Goal: Transaction & Acquisition: Purchase product/service

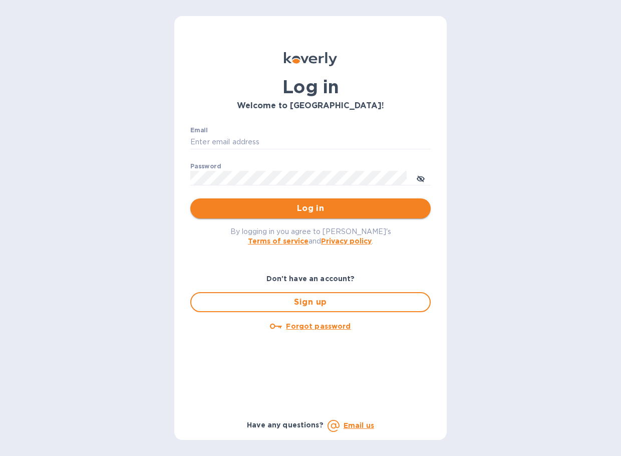
type input "newkippys@gmail.com"
click at [318, 202] on button "Log in" at bounding box center [310, 208] width 240 height 20
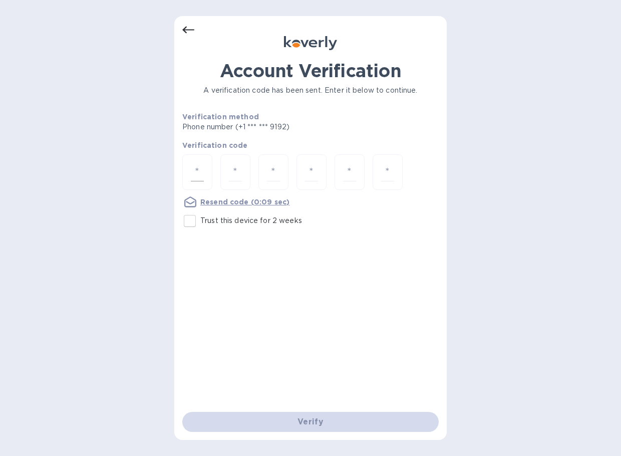
click at [203, 168] on input "number" at bounding box center [197, 172] width 13 height 19
type input "4"
type input "6"
type input "0"
type input "2"
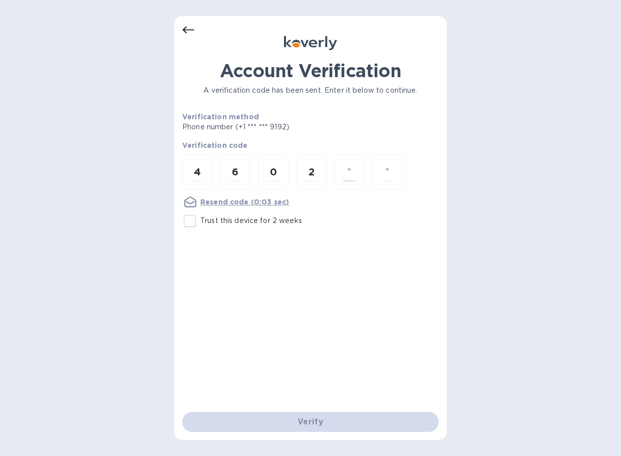
type input "9"
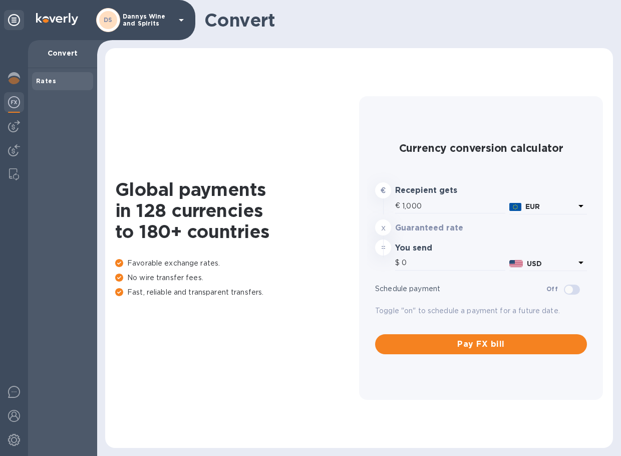
type input "1,170.03"
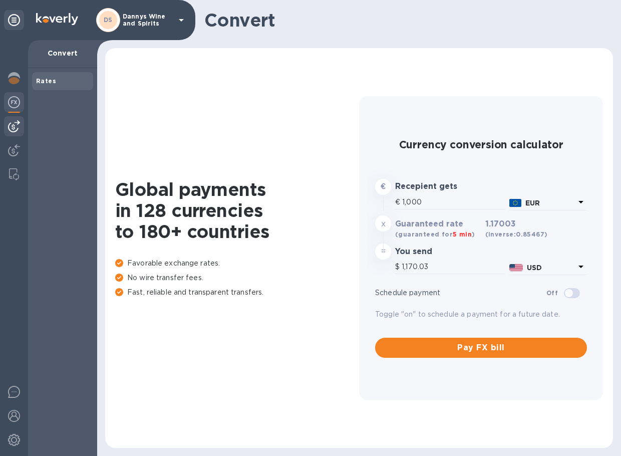
click at [13, 124] on img at bounding box center [14, 126] width 12 height 12
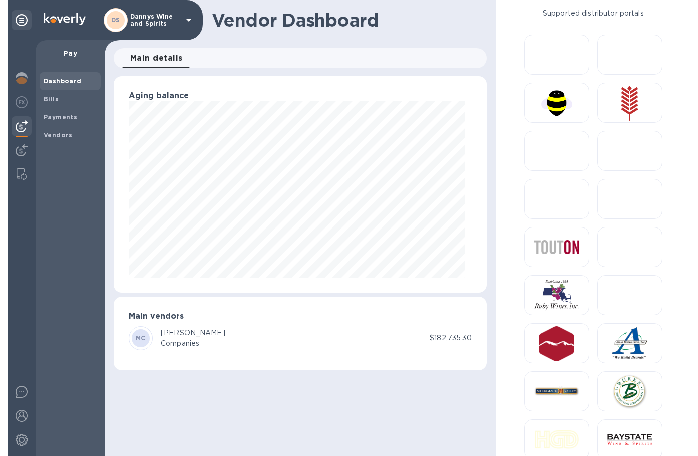
scroll to position [216, 383]
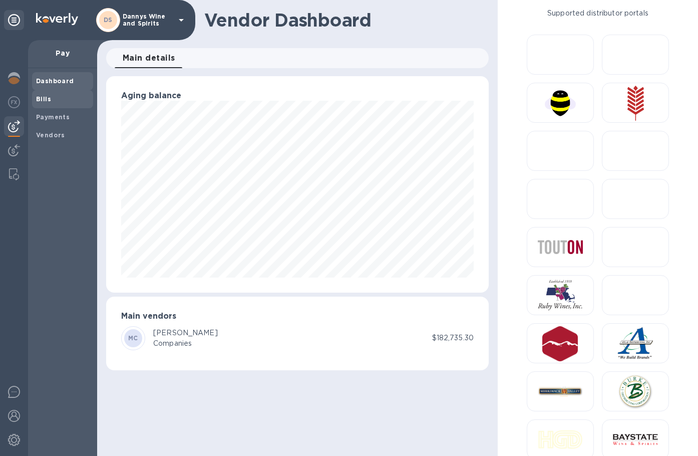
click at [43, 99] on b "Bills" at bounding box center [43, 99] width 15 height 8
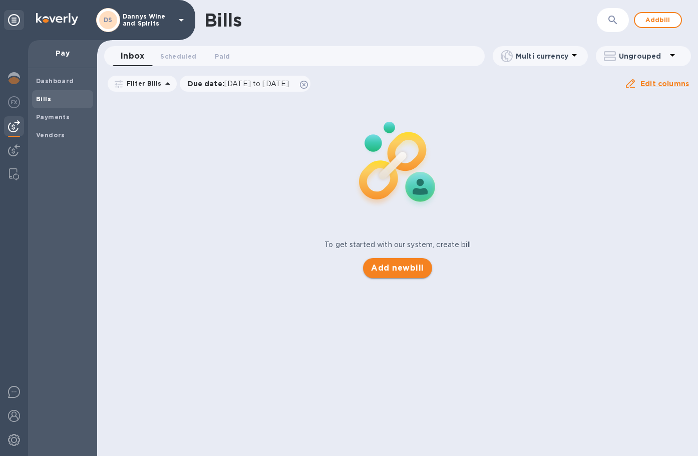
click at [400, 270] on span "Add new bill" at bounding box center [397, 268] width 53 height 12
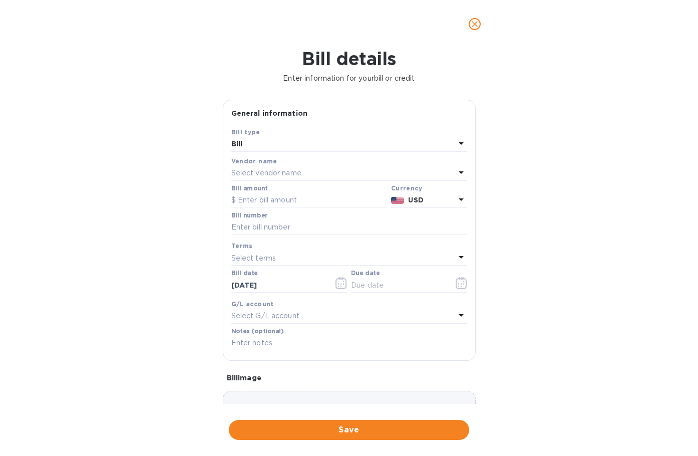
click at [301, 178] on p "Select vendor name" at bounding box center [266, 173] width 70 height 11
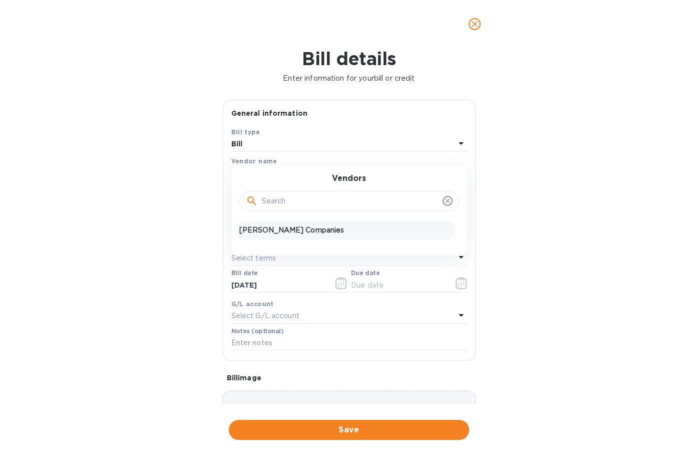
click at [288, 231] on p "[PERSON_NAME] Companies" at bounding box center [345, 230] width 212 height 11
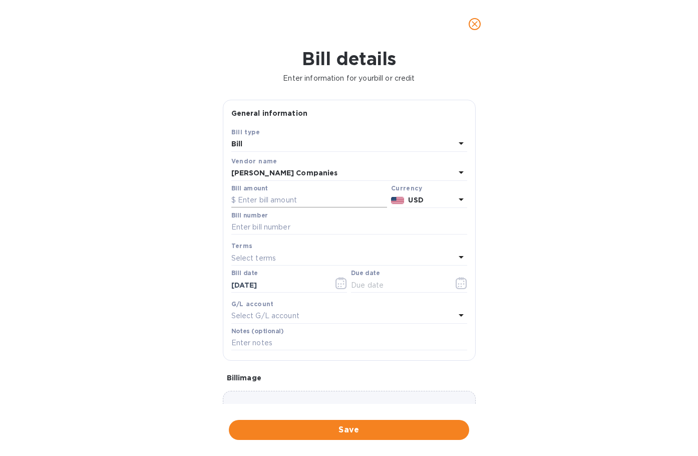
click at [284, 201] on input "text" at bounding box center [309, 200] width 156 height 15
type input "9,807.94"
click at [294, 227] on input "text" at bounding box center [349, 227] width 236 height 15
paste input "US1-102734457"
type input "US1-102734457"
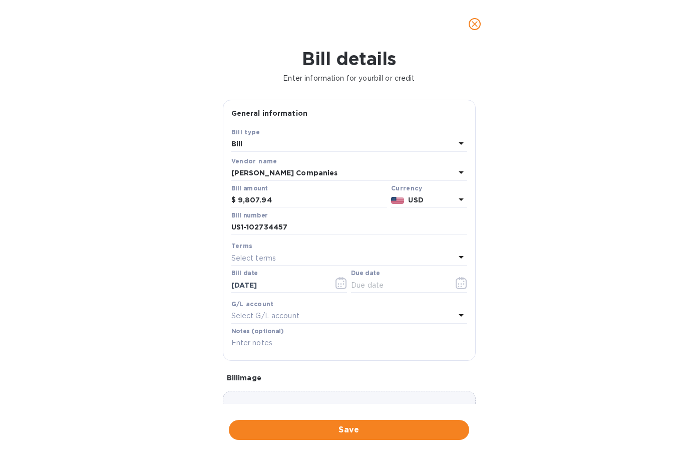
click at [289, 257] on div "Select terms" at bounding box center [343, 258] width 224 height 14
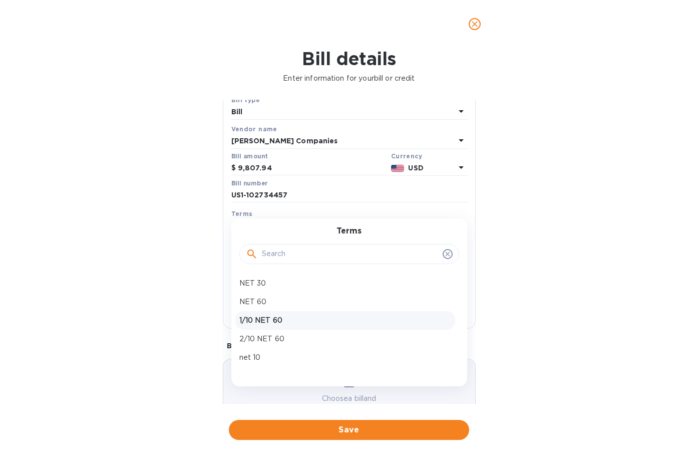
scroll to position [50, 0]
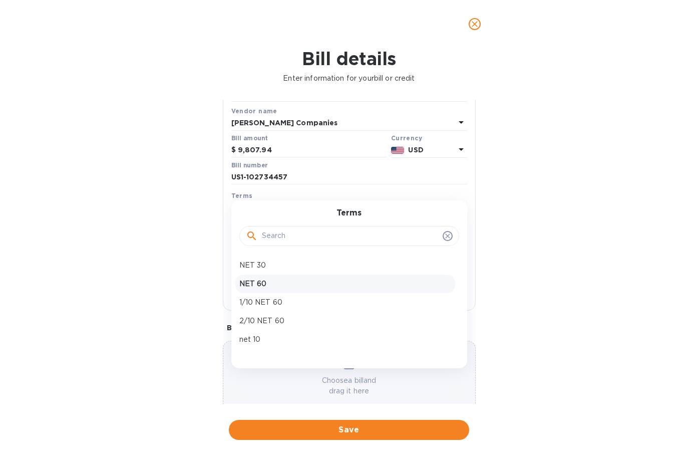
click at [266, 285] on p "NET 60" at bounding box center [345, 284] width 212 height 11
type input "[DATE]"
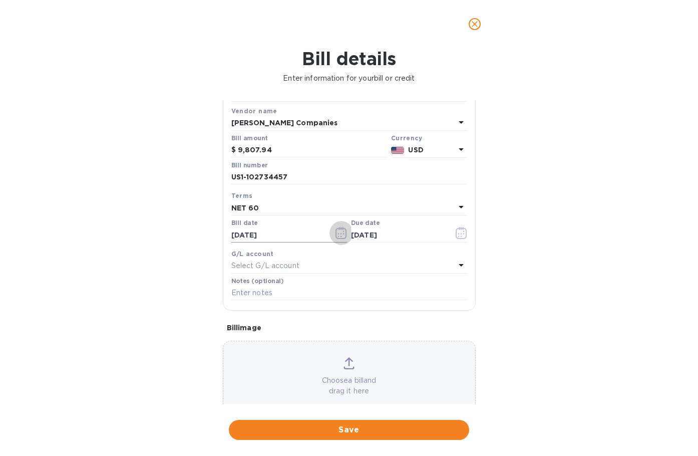
click at [337, 234] on icon "button" at bounding box center [342, 233] width 12 height 12
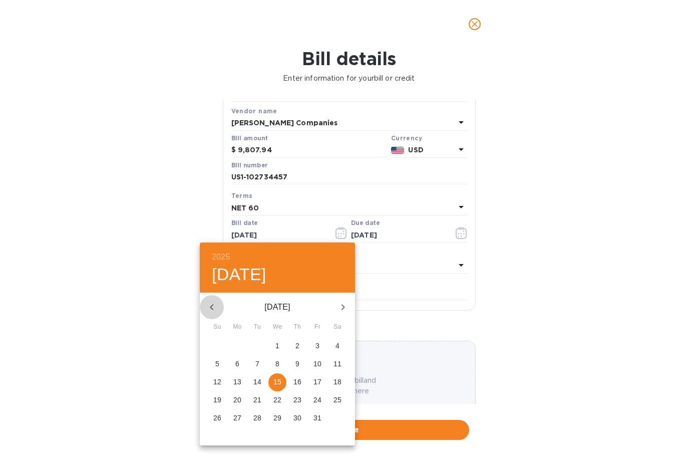
click at [213, 302] on button "button" at bounding box center [212, 307] width 24 height 24
click at [213, 302] on icon "button" at bounding box center [212, 307] width 12 height 12
click at [260, 403] on p "19" at bounding box center [257, 400] width 8 height 10
type input "[DATE]"
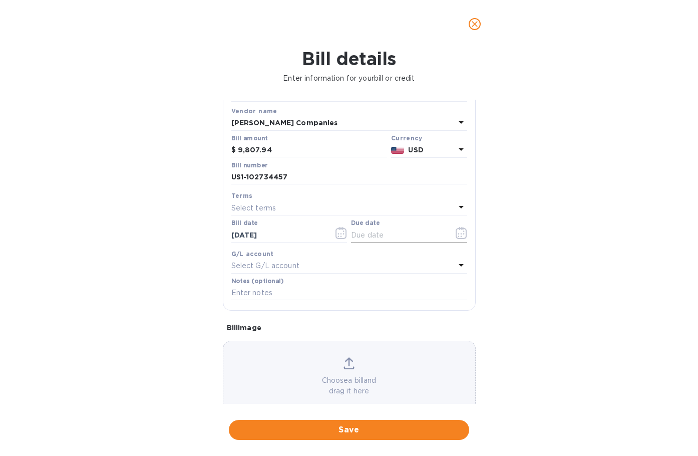
click at [456, 236] on icon "button" at bounding box center [462, 233] width 12 height 12
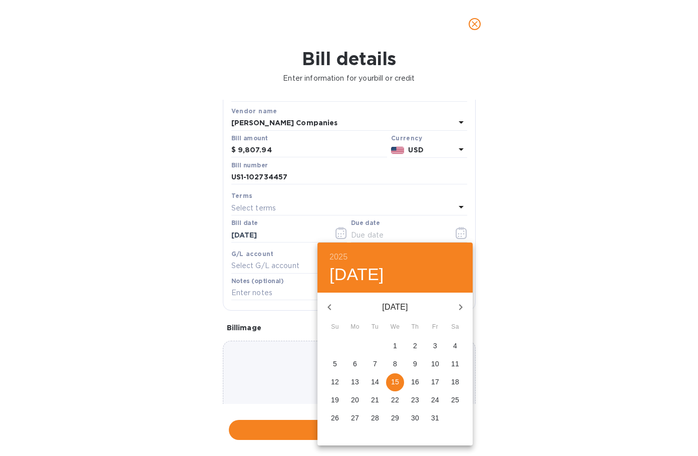
click at [331, 399] on p "19" at bounding box center [335, 400] width 8 height 10
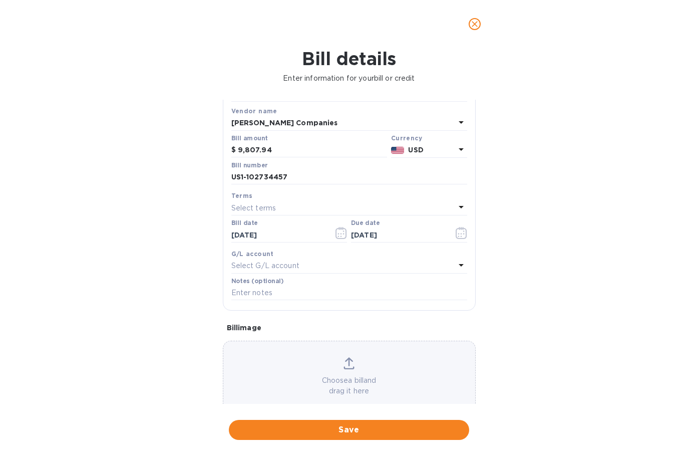
click at [521, 267] on div "Bill details Enter information for your bill or credit General information Save…" at bounding box center [349, 252] width 698 height 408
click at [390, 261] on div "Select G/L account" at bounding box center [343, 266] width 224 height 14
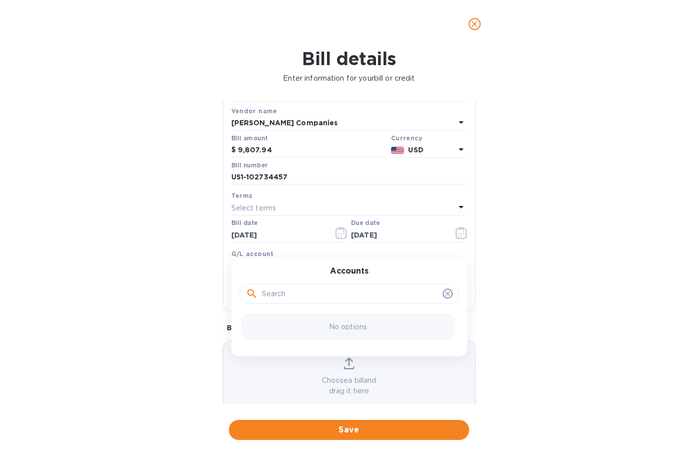
click at [390, 261] on div "Accounts No options" at bounding box center [349, 307] width 236 height 98
click at [560, 282] on div "Bill details Enter information for your bill or credit General information Save…" at bounding box center [349, 252] width 698 height 408
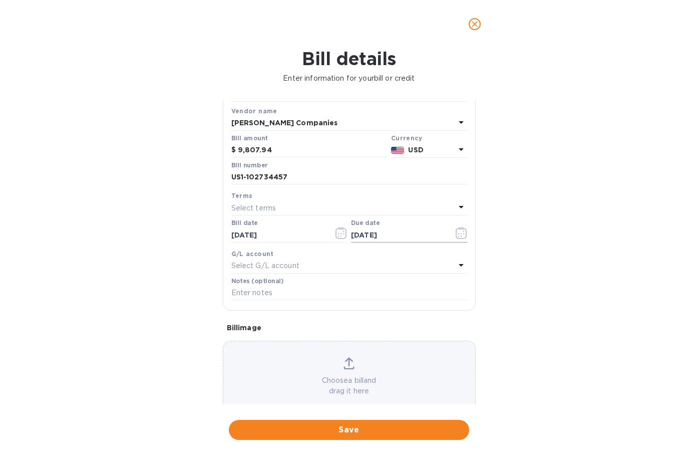
click at [456, 235] on icon "button" at bounding box center [462, 233] width 12 height 12
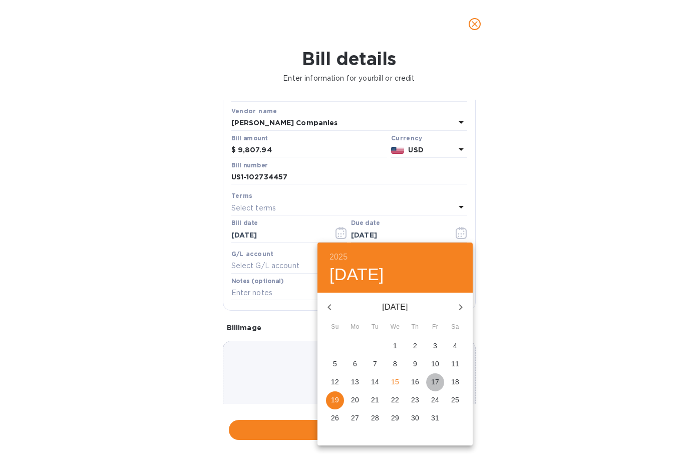
click at [439, 382] on p "17" at bounding box center [435, 382] width 8 height 10
type input "[DATE]"
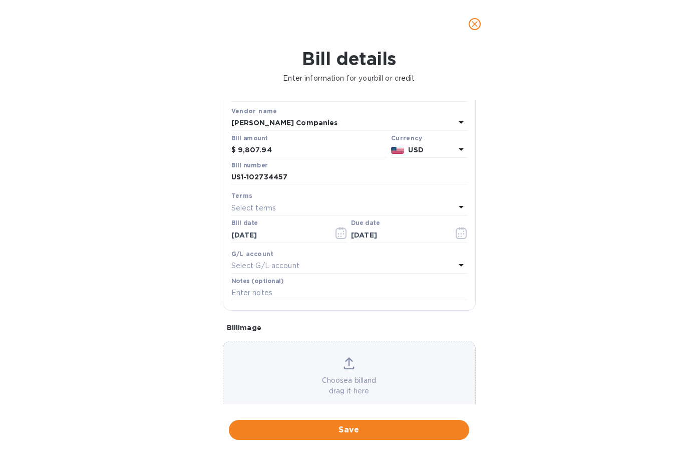
click at [560, 345] on div "Bill details Enter information for your bill or credit General information Save…" at bounding box center [349, 252] width 698 height 408
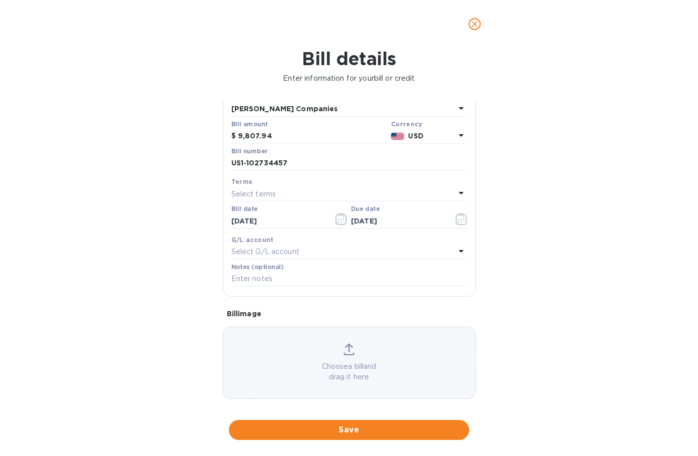
scroll to position [71, 0]
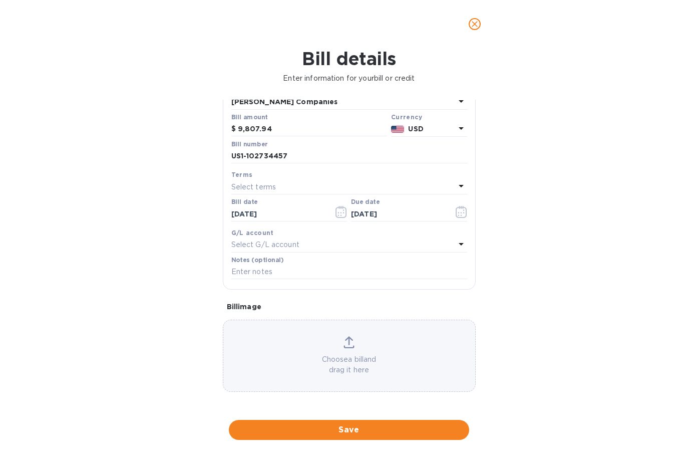
click at [341, 345] on div "Choose a bill and drag it here" at bounding box center [349, 355] width 252 height 39
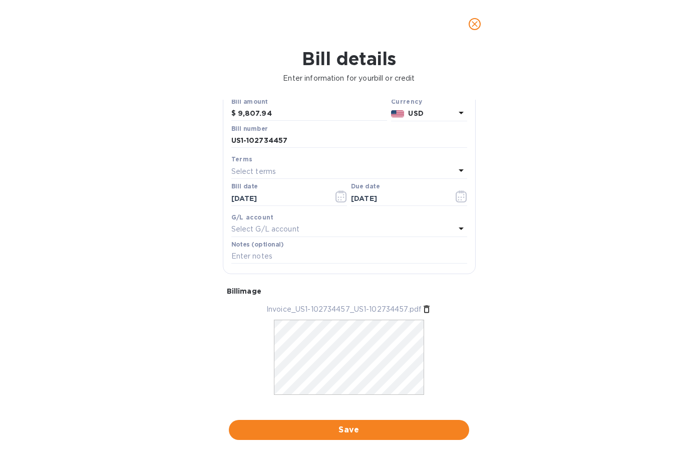
scroll to position [102, 0]
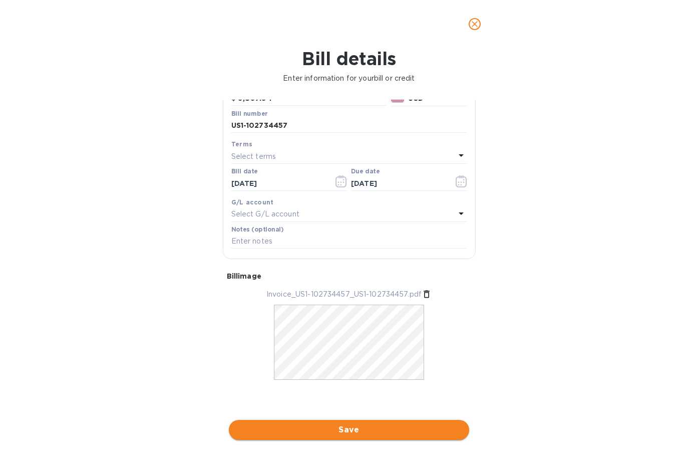
click at [324, 431] on span "Save" at bounding box center [349, 430] width 224 height 12
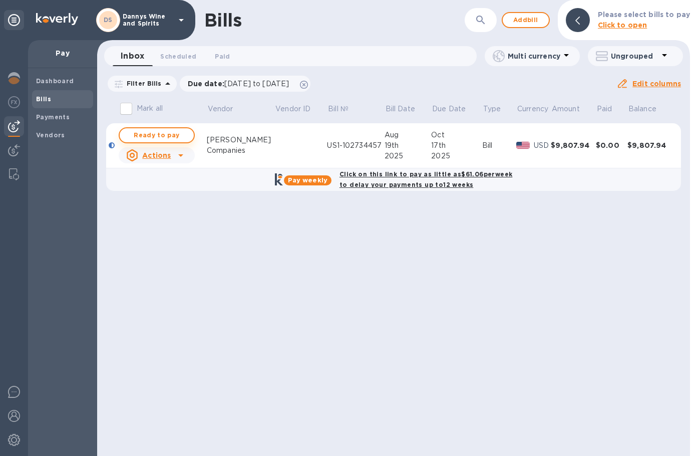
click at [149, 133] on span "Ready to pay" at bounding box center [157, 135] width 58 height 12
checkbox input "true"
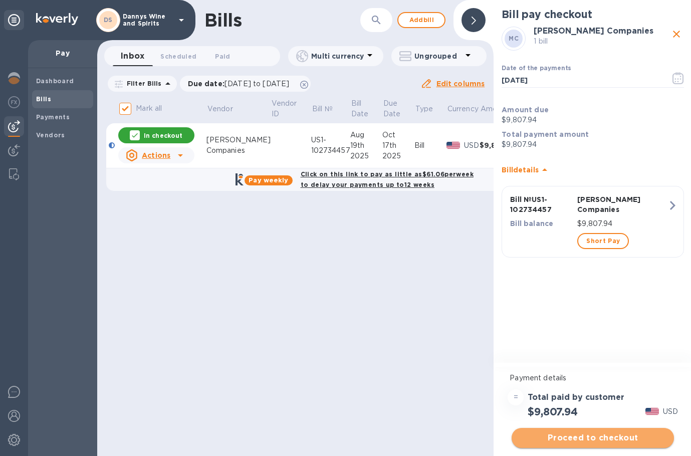
click at [582, 438] on span "Proceed to checkout" at bounding box center [592, 438] width 146 height 12
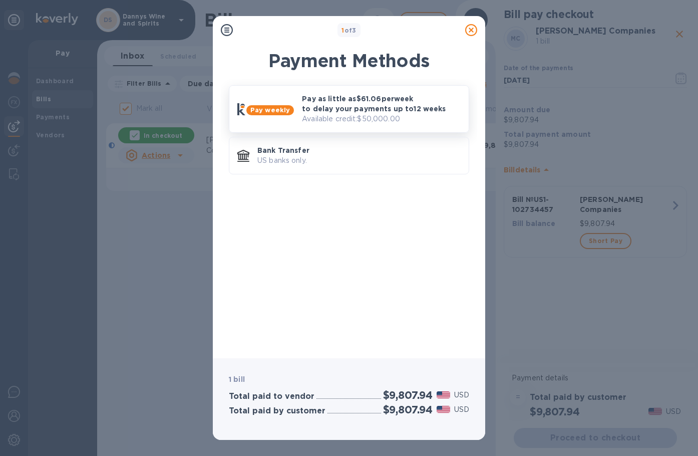
click at [286, 113] on b "Pay weekly" at bounding box center [270, 110] width 40 height 8
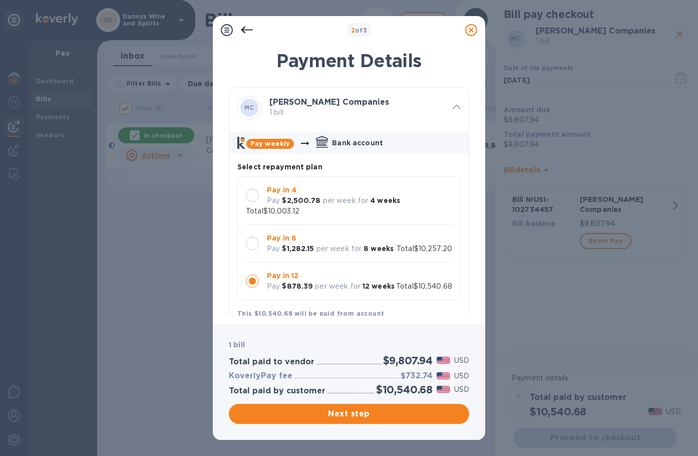
click at [254, 192] on div at bounding box center [252, 195] width 13 height 13
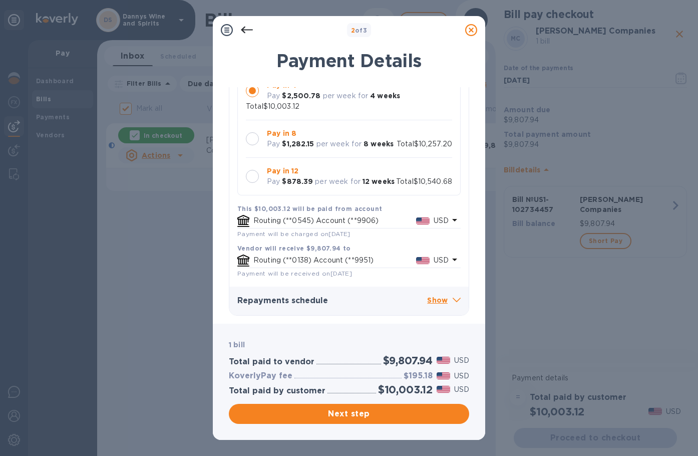
scroll to position [115, 0]
click at [336, 417] on span "Next step" at bounding box center [349, 414] width 224 height 12
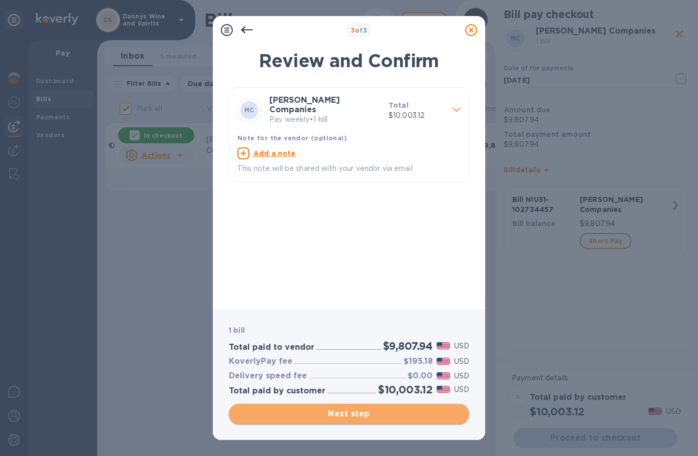
click at [330, 410] on span "Next step" at bounding box center [349, 414] width 224 height 12
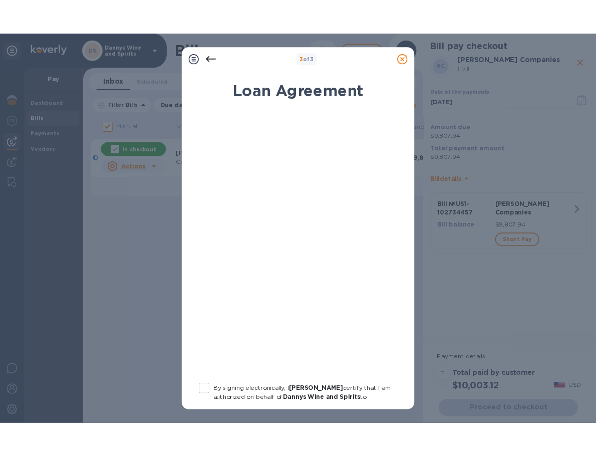
scroll to position [115, 0]
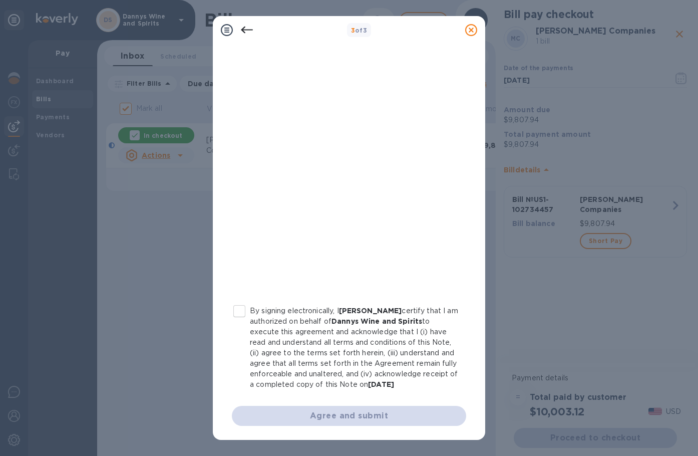
click at [236, 301] on input "By signing electronically, I [PERSON_NAME] certify that I am authorized on beha…" at bounding box center [239, 311] width 21 height 21
checkbox input "true"
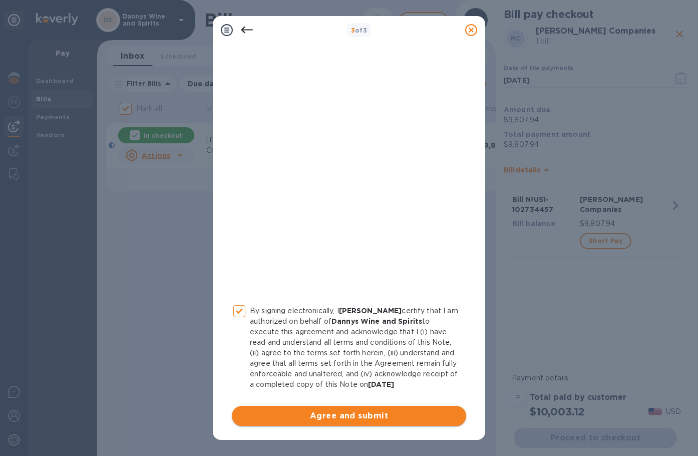
click at [315, 413] on span "Agree and submit" at bounding box center [349, 416] width 218 height 12
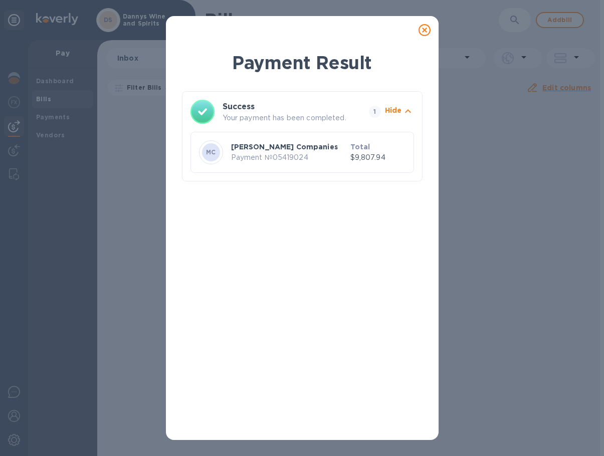
click at [289, 157] on p "Payment № 05419024" at bounding box center [288, 157] width 115 height 11
click at [403, 114] on icon "button" at bounding box center [408, 111] width 12 height 12
click at [403, 108] on icon "button" at bounding box center [408, 111] width 12 height 12
click at [375, 110] on span "1" at bounding box center [375, 112] width 12 height 12
click at [425, 31] on icon at bounding box center [424, 30] width 12 height 12
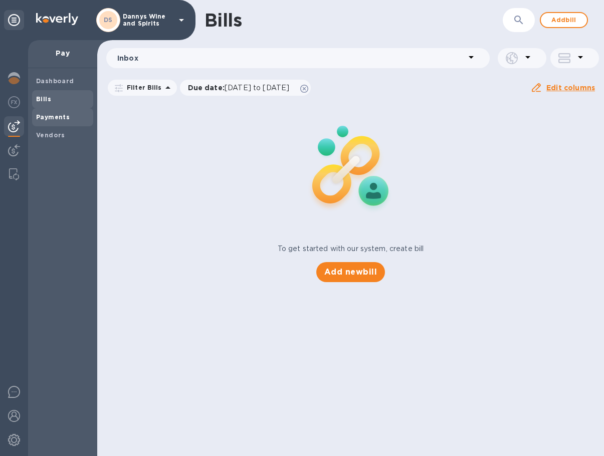
click at [58, 119] on b "Payments" at bounding box center [53, 117] width 34 height 8
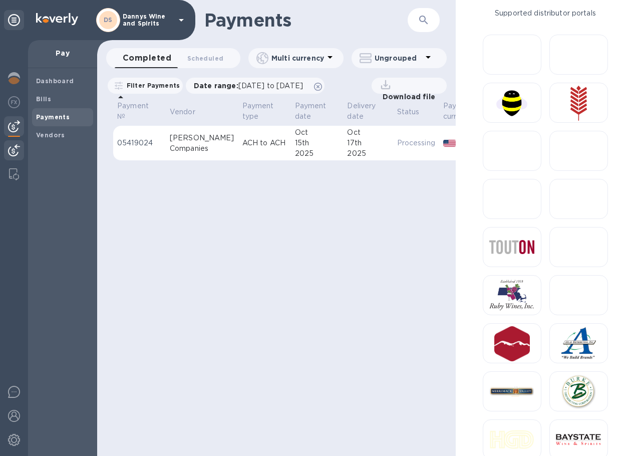
click at [15, 147] on img at bounding box center [14, 150] width 12 height 12
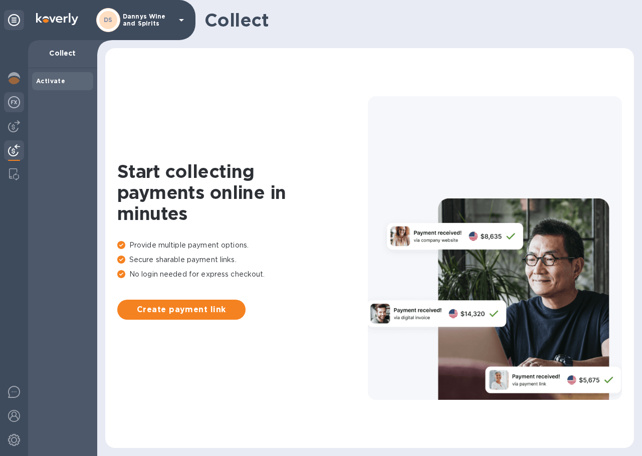
click at [12, 104] on img at bounding box center [14, 102] width 12 height 12
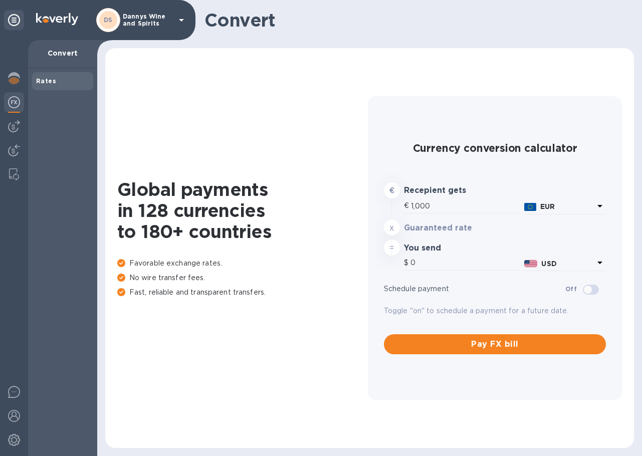
type input "1,169.83"
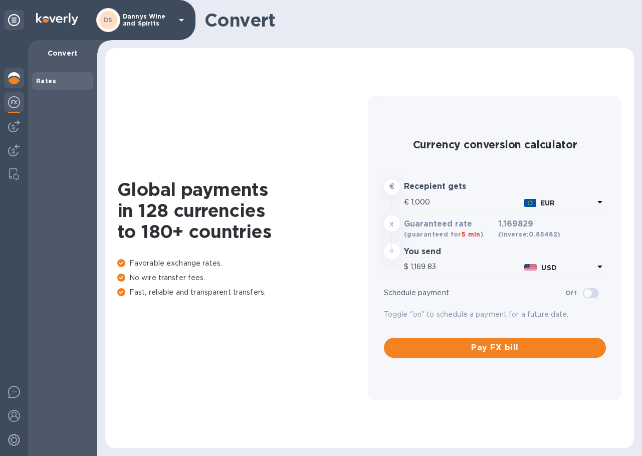
click at [13, 77] on img at bounding box center [14, 78] width 12 height 12
